Goal: Transaction & Acquisition: Purchase product/service

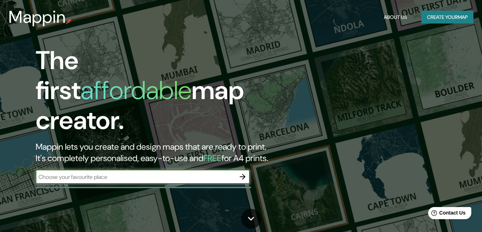
click at [86, 173] on input "text" at bounding box center [136, 177] width 200 height 8
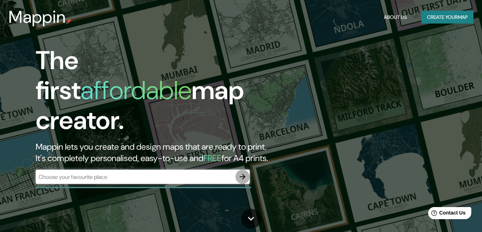
click at [242, 173] on icon "button" at bounding box center [242, 177] width 9 height 9
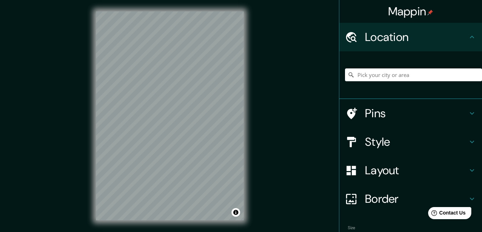
click at [83, 144] on div "Mappin Location Pins Style Layout Border Choose a border. Hint : you can make l…" at bounding box center [241, 121] width 482 height 243
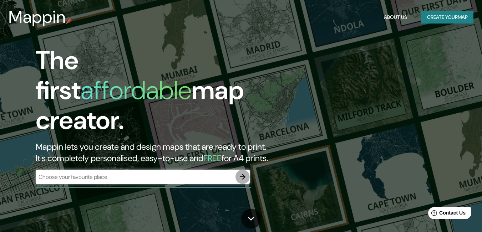
click at [241, 170] on button "button" at bounding box center [242, 177] width 14 height 14
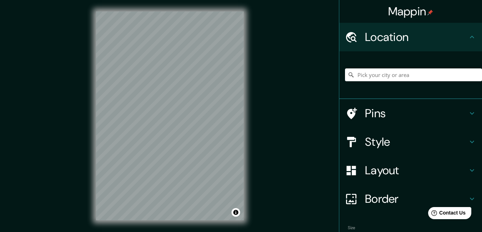
click at [251, 96] on div "© Mapbox © OpenStreetMap Improve this map" at bounding box center [170, 116] width 170 height 232
